Goal: Task Accomplishment & Management: Manage account settings

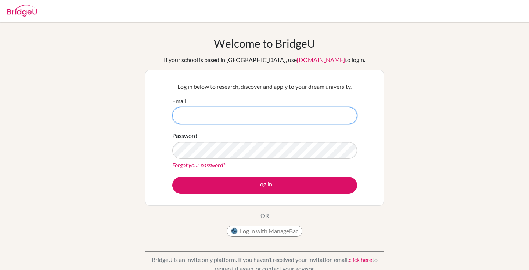
type input "[PERSON_NAME][EMAIL_ADDRESS][PERSON_NAME][DOMAIN_NAME]"
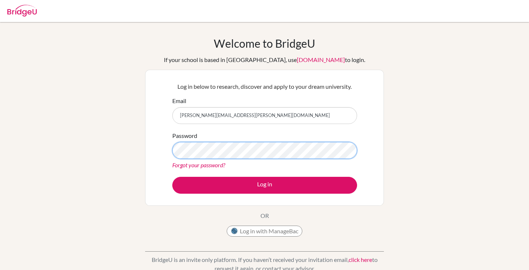
click at [264, 185] on button "Log in" at bounding box center [264, 185] width 185 height 17
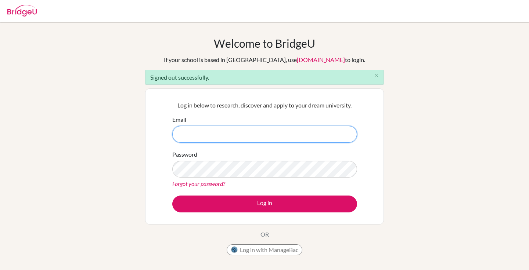
type input "[PERSON_NAME][EMAIL_ADDRESS][PERSON_NAME][DOMAIN_NAME]"
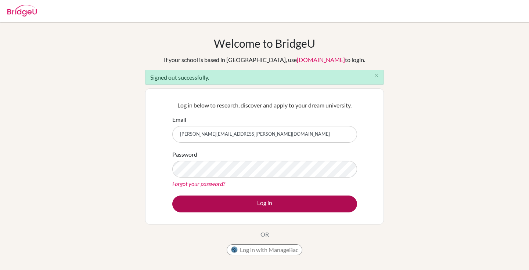
click at [264, 203] on button "Log in" at bounding box center [264, 204] width 185 height 17
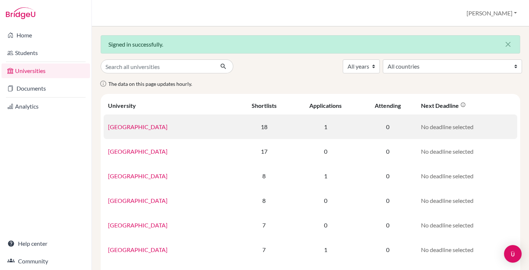
click at [168, 128] on link "University College London" at bounding box center [138, 126] width 60 height 7
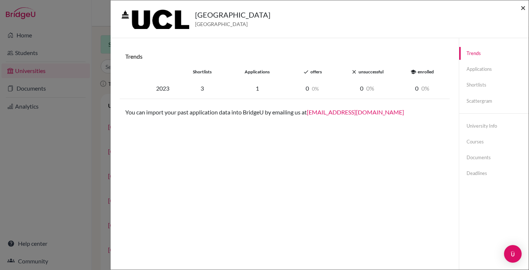
click at [522, 8] on span "×" at bounding box center [523, 7] width 5 height 11
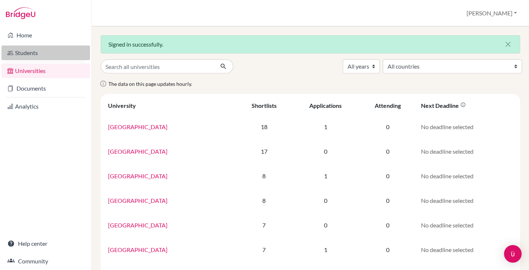
click at [56, 53] on link "Students" at bounding box center [45, 53] width 89 height 15
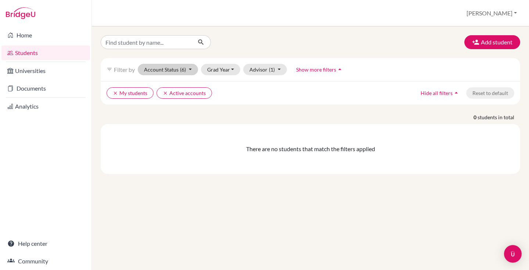
click at [165, 67] on button "Account Status (6)" at bounding box center [168, 69] width 60 height 11
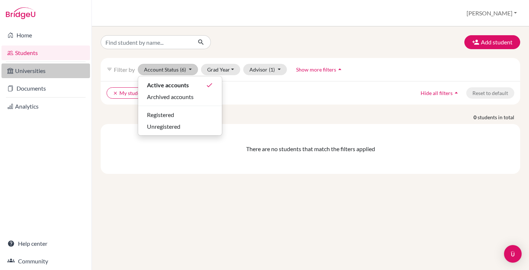
click at [55, 73] on link "Universities" at bounding box center [45, 71] width 89 height 15
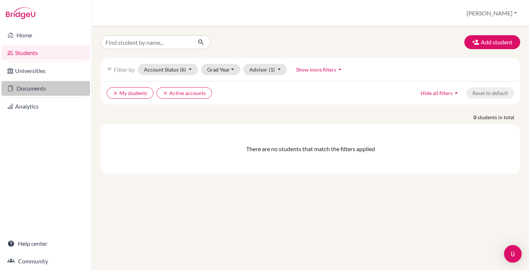
click at [60, 89] on link "Documents" at bounding box center [45, 88] width 89 height 15
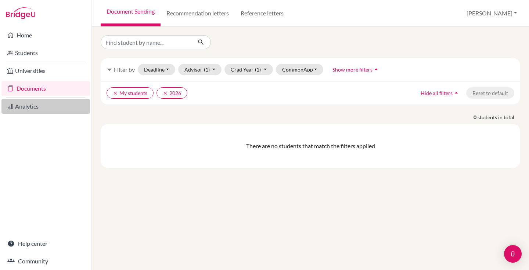
click at [46, 105] on link "Analytics" at bounding box center [45, 106] width 89 height 15
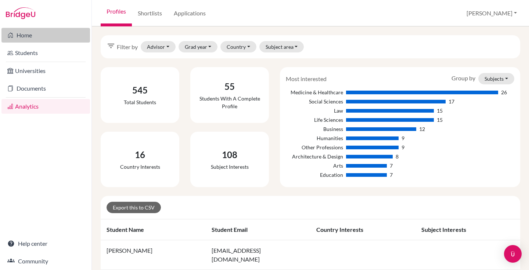
click at [43, 40] on link "Home" at bounding box center [45, 35] width 89 height 15
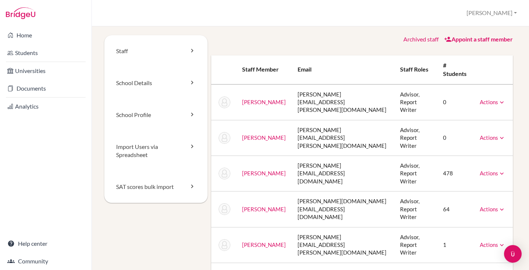
click at [498, 170] on icon at bounding box center [501, 173] width 7 height 7
click at [186, 53] on link "Staff" at bounding box center [155, 51] width 103 height 32
click at [184, 83] on link "School Details" at bounding box center [155, 83] width 103 height 32
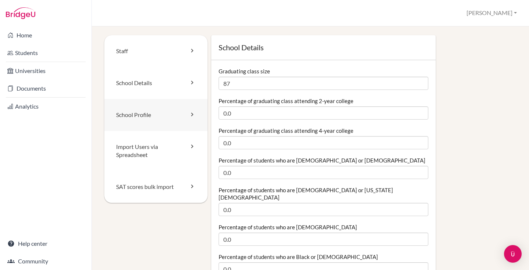
click at [196, 123] on link "School Profile" at bounding box center [155, 115] width 103 height 32
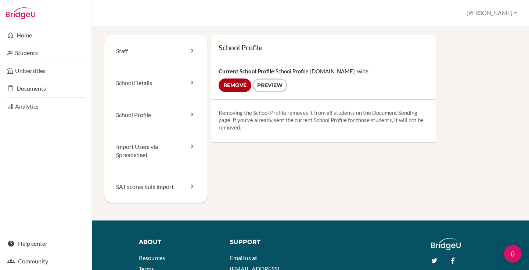
drag, startPoint x: 219, startPoint y: 115, endPoint x: 253, endPoint y: 133, distance: 38.9
click at [253, 133] on div "Removing the School Profile removes it from all students on the Document Sendin…" at bounding box center [323, 121] width 224 height 42
click at [162, 190] on link "SAT scores bulk import" at bounding box center [155, 187] width 103 height 32
click at [147, 151] on link "Import Users via Spreadsheet" at bounding box center [155, 151] width 103 height 40
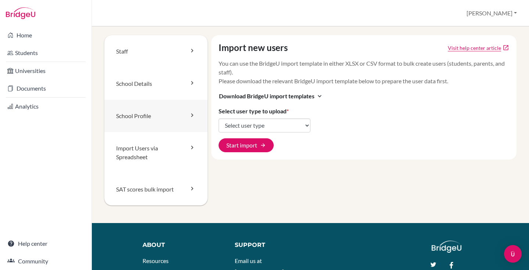
click at [144, 124] on link "School Profile" at bounding box center [155, 116] width 103 height 32
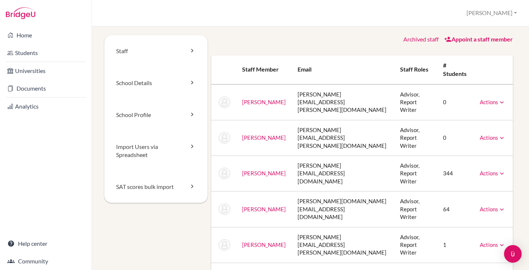
click at [500, 99] on icon at bounding box center [501, 102] width 7 height 7
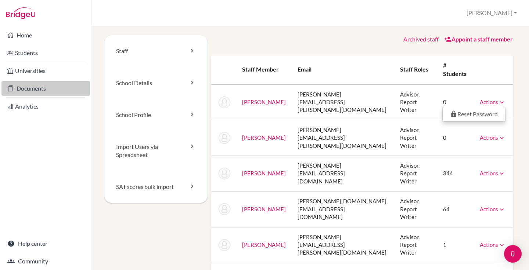
click at [33, 88] on link "Documents" at bounding box center [45, 88] width 89 height 15
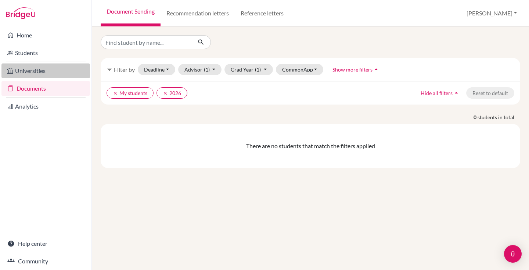
click at [40, 71] on link "Universities" at bounding box center [45, 71] width 89 height 15
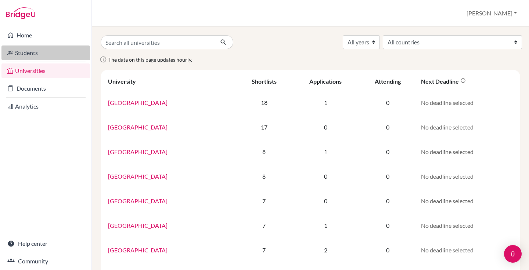
click at [46, 60] on link "Students" at bounding box center [45, 53] width 89 height 15
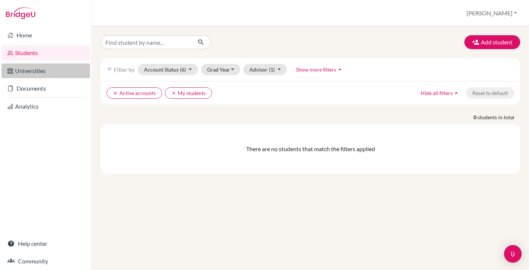
click at [34, 72] on link "Universities" at bounding box center [45, 71] width 89 height 15
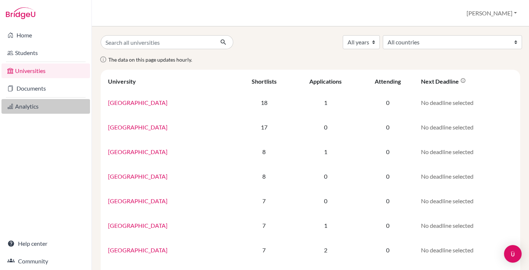
click at [42, 99] on link "Analytics" at bounding box center [45, 106] width 89 height 15
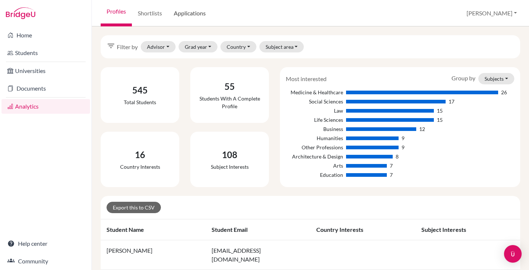
click at [184, 20] on link "Applications" at bounding box center [190, 13] width 44 height 26
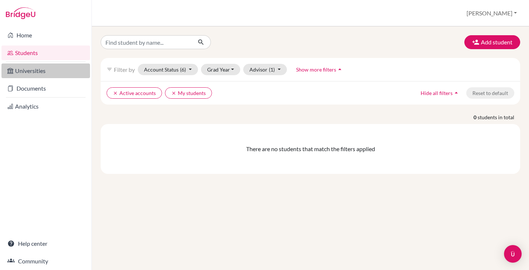
click at [43, 68] on link "Universities" at bounding box center [45, 71] width 89 height 15
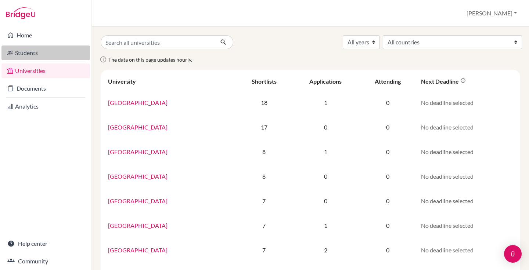
click at [45, 55] on link "Students" at bounding box center [45, 53] width 89 height 15
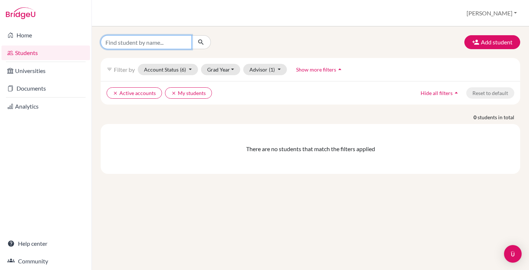
click at [168, 48] on input "Find student by name..." at bounding box center [146, 42] width 91 height 14
type input "Bai"
click at [201, 42] on button "submit" at bounding box center [200, 42] width 19 height 14
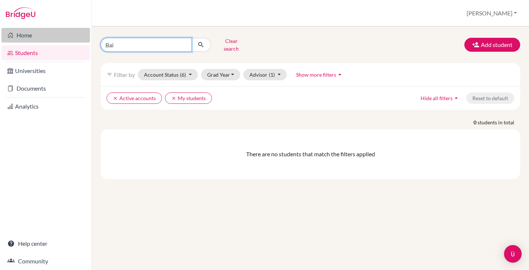
drag, startPoint x: 172, startPoint y: 48, endPoint x: 66, endPoint y: 35, distance: 105.9
click at [66, 35] on div "Home Students Universities Documents Analytics Help center Community Students o…" at bounding box center [264, 135] width 529 height 270
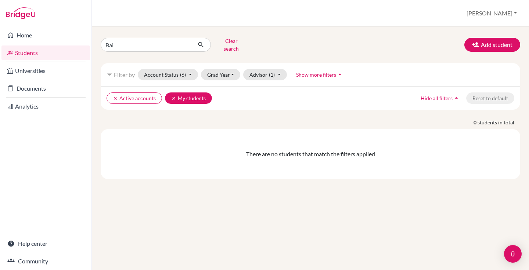
click at [169, 93] on button "clear My students" at bounding box center [188, 98] width 47 height 11
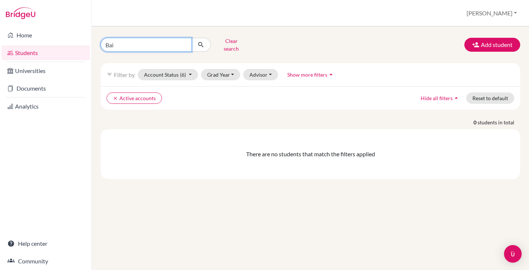
drag, startPoint x: 149, startPoint y: 40, endPoint x: 149, endPoint y: 31, distance: 9.2
click at [149, 40] on input "Bai" at bounding box center [146, 45] width 91 height 14
click at [201, 42] on button "submit" at bounding box center [200, 45] width 19 height 14
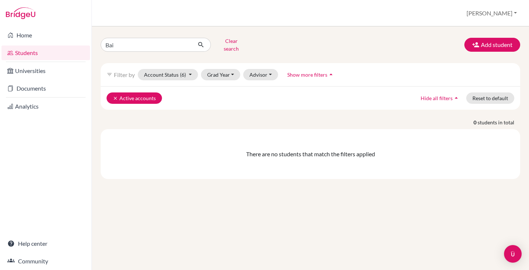
click at [114, 96] on icon "clear" at bounding box center [115, 98] width 5 height 5
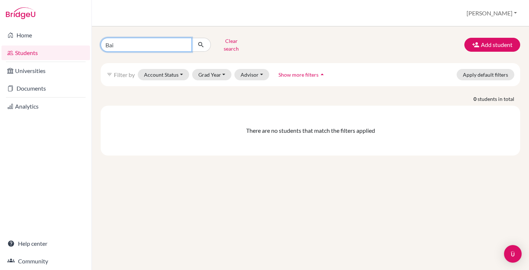
click at [152, 42] on input "Bai" at bounding box center [146, 45] width 91 height 14
click at [201, 42] on button "submit" at bounding box center [200, 45] width 19 height 14
drag, startPoint x: 152, startPoint y: 42, endPoint x: 77, endPoint y: 42, distance: 75.3
click at [77, 42] on div "Home Students Universities Documents Analytics Help center Community Students o…" at bounding box center [264, 135] width 529 height 270
type input "Janey"
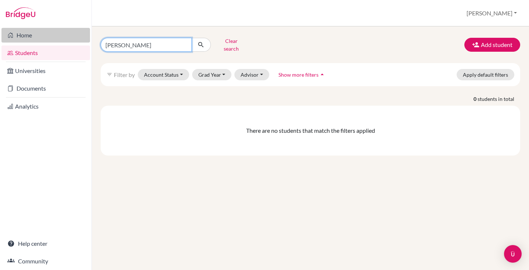
click at [201, 42] on button "submit" at bounding box center [200, 45] width 19 height 14
drag, startPoint x: 143, startPoint y: 40, endPoint x: 100, endPoint y: 40, distance: 42.6
click at [103, 40] on input "Janey" at bounding box center [146, 45] width 91 height 14
type input "Bai"
click at [201, 42] on button "submit" at bounding box center [200, 45] width 19 height 14
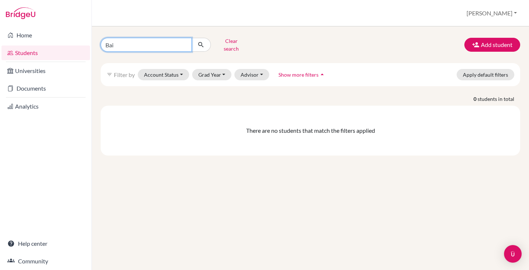
click at [182, 46] on input "Bai" at bounding box center [146, 45] width 91 height 14
click at [216, 69] on button "Grad Year" at bounding box center [212, 74] width 40 height 11
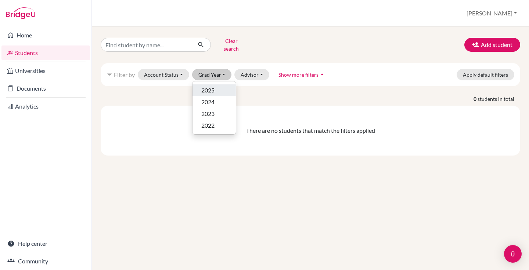
click at [220, 86] on div "2025" at bounding box center [214, 90] width 26 height 9
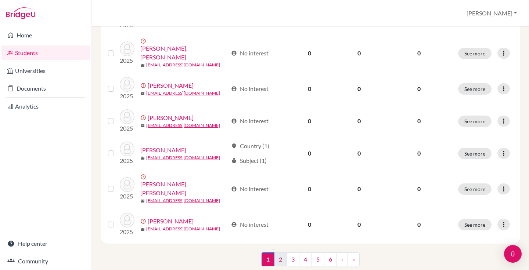
click at [281, 253] on link "2" at bounding box center [280, 260] width 13 height 14
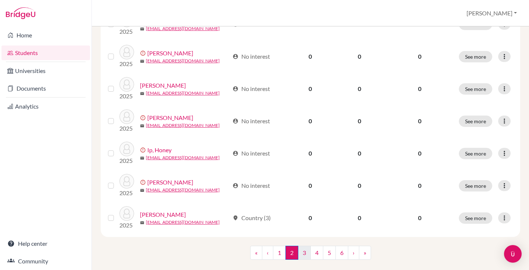
click at [302, 246] on link "3" at bounding box center [304, 253] width 13 height 14
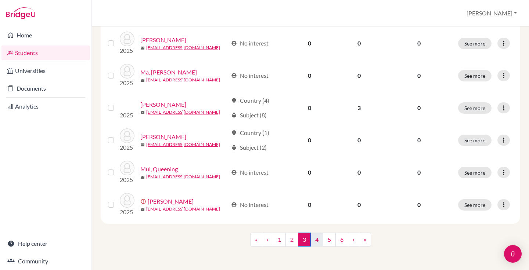
scroll to position [570, 0]
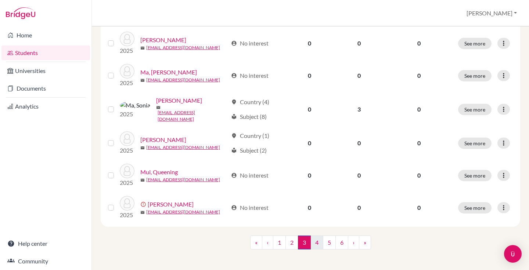
click at [316, 240] on link "4" at bounding box center [316, 243] width 13 height 14
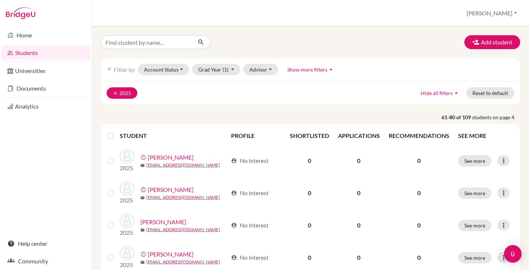
click at [117, 94] on icon "clear" at bounding box center [115, 93] width 5 height 5
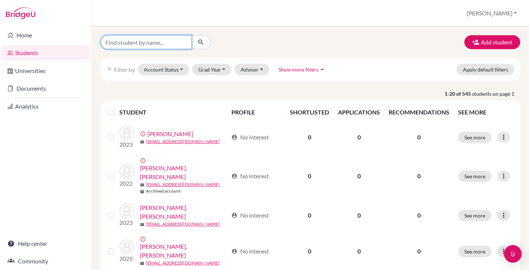
click at [147, 44] on input "Find student by name..." at bounding box center [146, 42] width 91 height 14
type input "Bai"
click at [201, 42] on button "submit" at bounding box center [200, 42] width 19 height 14
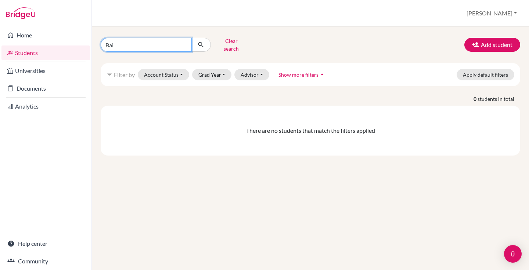
drag, startPoint x: 174, startPoint y: 46, endPoint x: 84, endPoint y: 43, distance: 90.0
click at [82, 44] on div "Home Students Universities Documents Analytics Help center Community Students o…" at bounding box center [264, 135] width 529 height 270
type input "Ma"
click at [201, 42] on button "submit" at bounding box center [200, 45] width 19 height 14
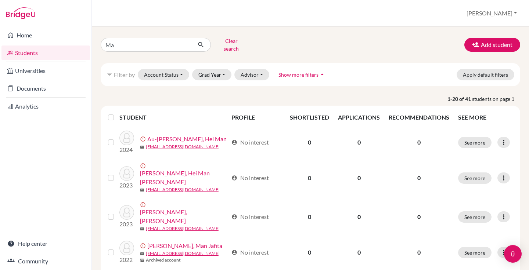
scroll to position [11, 0]
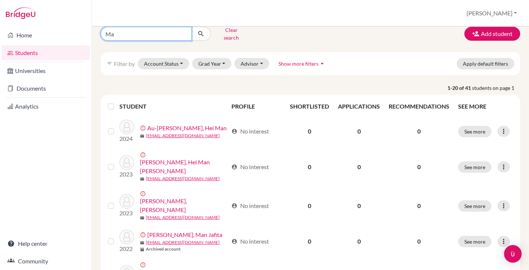
click at [183, 30] on input "Ma" at bounding box center [146, 34] width 91 height 14
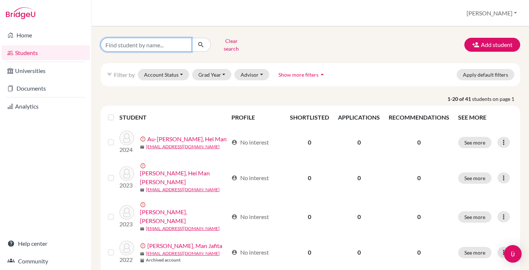
scroll to position [0, 0]
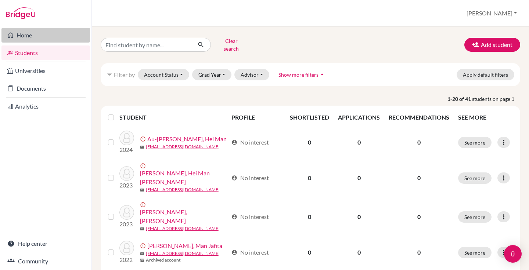
click at [53, 39] on link "Home" at bounding box center [45, 35] width 89 height 15
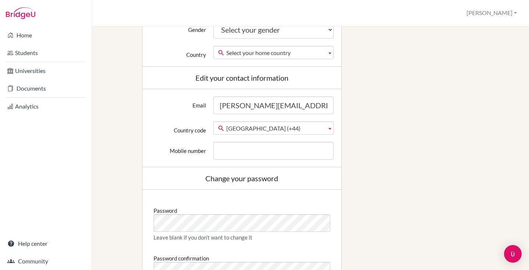
scroll to position [161, 0]
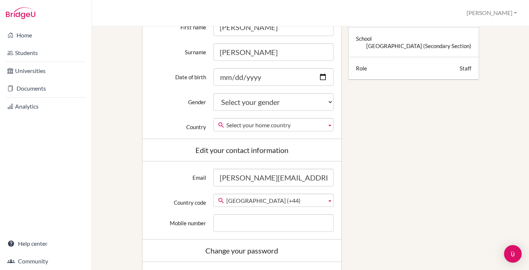
click at [507, 12] on button "[PERSON_NAME]" at bounding box center [491, 13] width 57 height 14
click at [495, 43] on link "School Settings" at bounding box center [491, 42] width 58 height 12
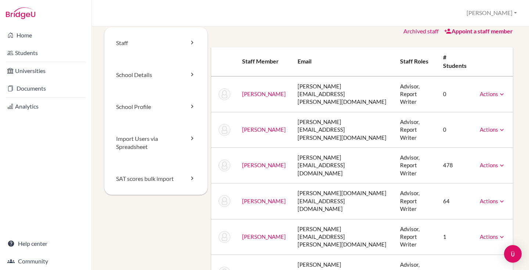
scroll to position [11, 0]
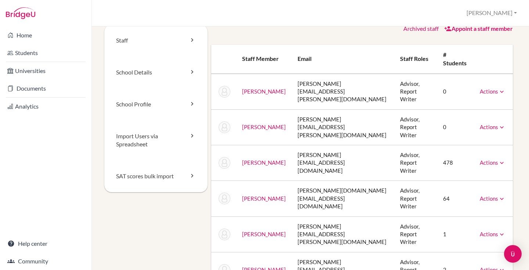
click at [499, 124] on icon at bounding box center [501, 127] width 7 height 7
click at [476, 155] on link "Archive" at bounding box center [474, 160] width 62 height 11
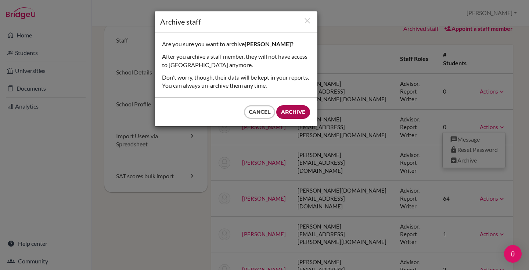
click at [305, 107] on input "Archive" at bounding box center [293, 112] width 34 height 14
type input "Archive"
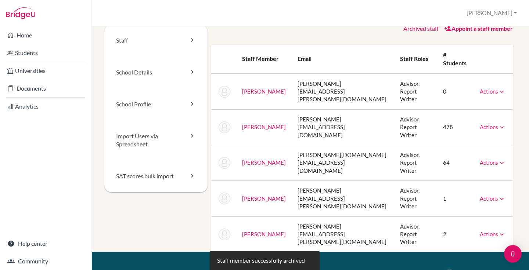
click at [498, 159] on icon at bounding box center [501, 162] width 7 height 7
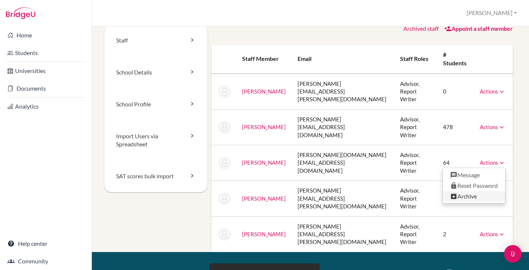
click at [461, 191] on link "Archive" at bounding box center [474, 196] width 62 height 11
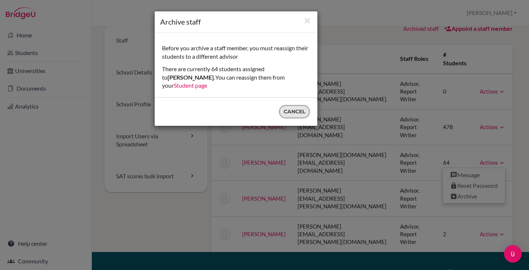
click at [299, 105] on button "Cancel" at bounding box center [294, 112] width 31 height 14
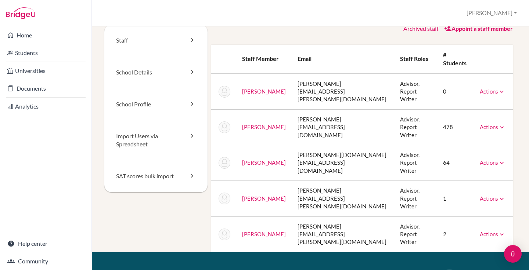
click at [440, 145] on td "64" at bounding box center [455, 163] width 37 height 36
click at [498, 159] on icon at bounding box center [501, 162] width 7 height 7
click at [257, 145] on td "Ng, Jerry" at bounding box center [263, 163] width 55 height 36
click at [162, 72] on link "School Details" at bounding box center [155, 73] width 103 height 32
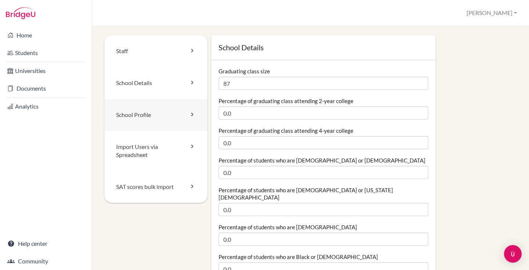
click at [170, 111] on link "School Profile" at bounding box center [155, 115] width 103 height 32
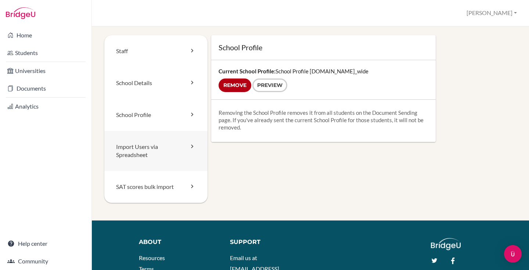
click at [166, 146] on link "Import Users via Spreadsheet" at bounding box center [155, 151] width 103 height 40
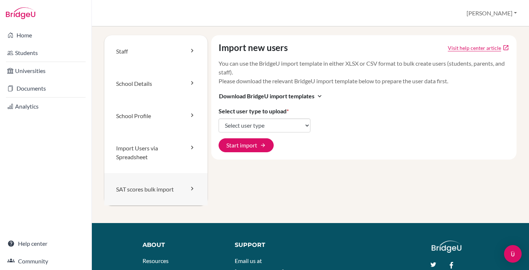
click at [168, 181] on link "SAT scores bulk import" at bounding box center [155, 189] width 103 height 32
click at [150, 145] on link "Import Users via Spreadsheet" at bounding box center [155, 152] width 103 height 41
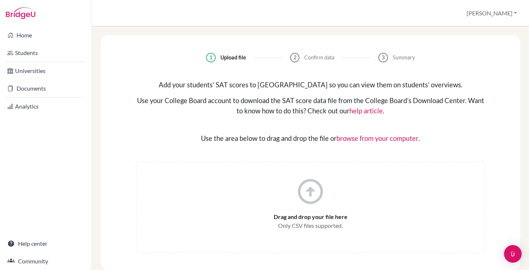
click at [45, 70] on link "Universities" at bounding box center [45, 71] width 89 height 15
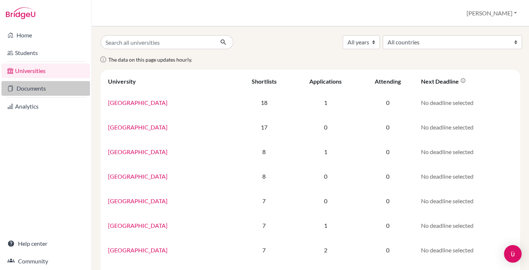
click at [45, 90] on link "Documents" at bounding box center [45, 88] width 89 height 15
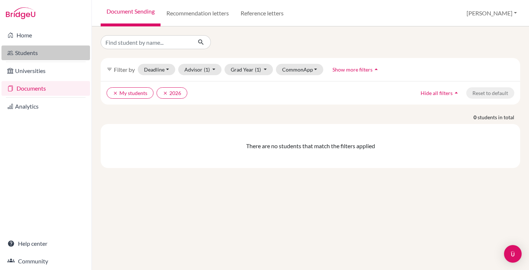
click at [42, 51] on link "Students" at bounding box center [45, 53] width 89 height 15
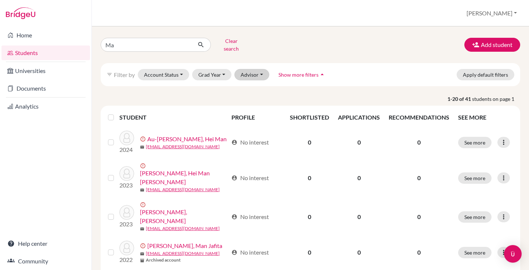
click at [248, 69] on button "Advisor" at bounding box center [251, 74] width 35 height 11
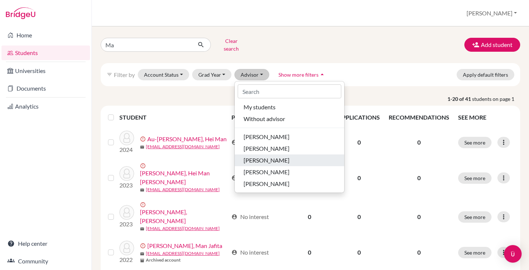
click at [264, 156] on span "[PERSON_NAME]" at bounding box center [267, 160] width 46 height 9
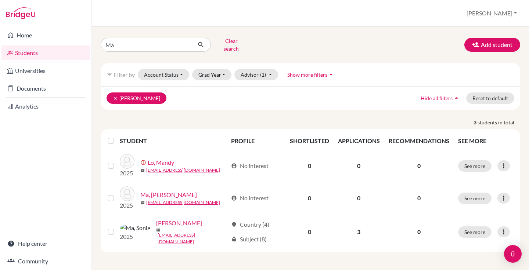
click at [115, 96] on icon "clear" at bounding box center [115, 98] width 5 height 5
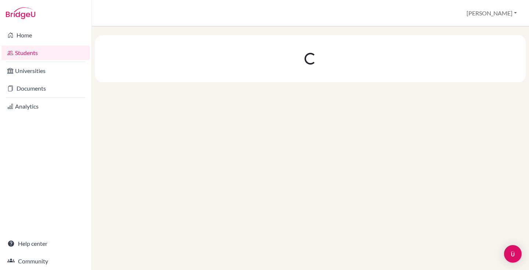
click at [509, 14] on button "[PERSON_NAME]" at bounding box center [491, 13] width 57 height 14
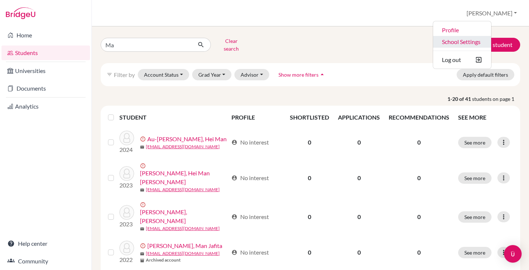
click at [486, 45] on link "School Settings" at bounding box center [462, 42] width 58 height 12
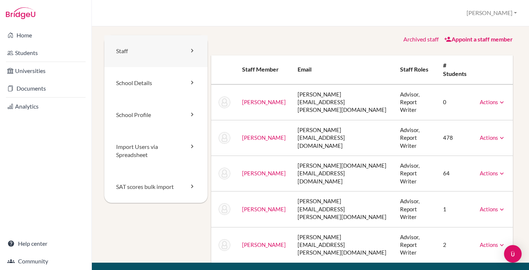
click at [190, 53] on icon at bounding box center [191, 50] width 7 height 7
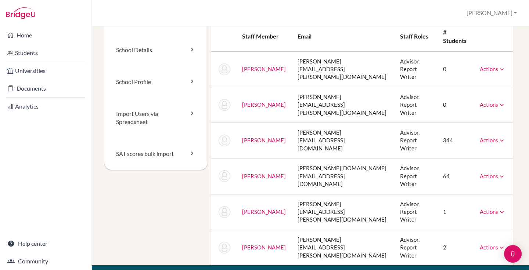
scroll to position [20, 0]
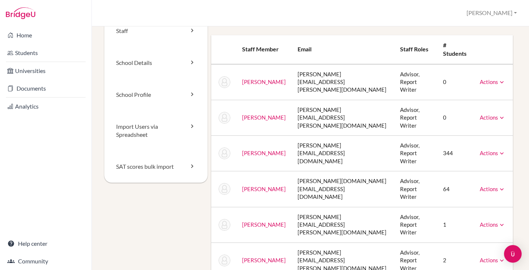
click at [498, 114] on icon at bounding box center [501, 117] width 7 height 7
click at [483, 125] on link "Unarchive" at bounding box center [476, 130] width 58 height 11
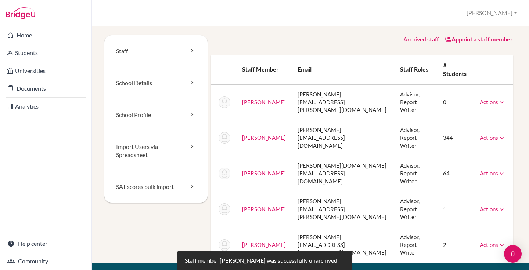
scroll to position [0, 0]
